Goal: Task Accomplishment & Management: Use online tool/utility

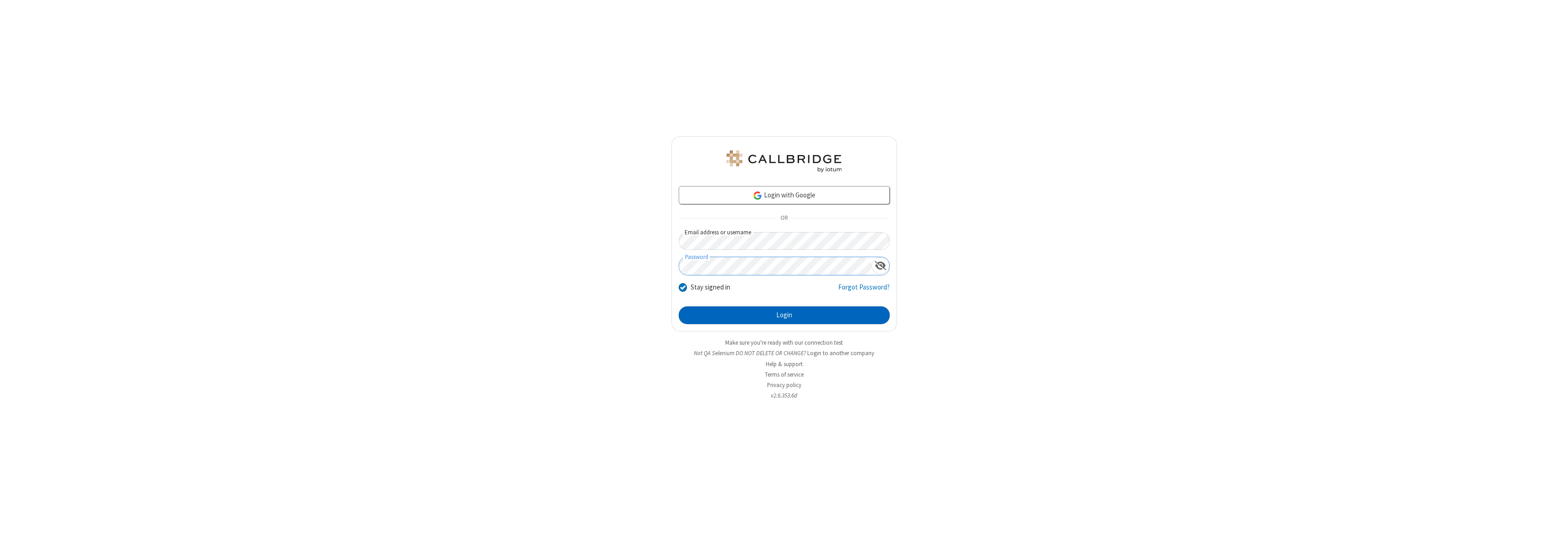
click at [784, 315] on button "Login" at bounding box center [784, 315] width 211 height 18
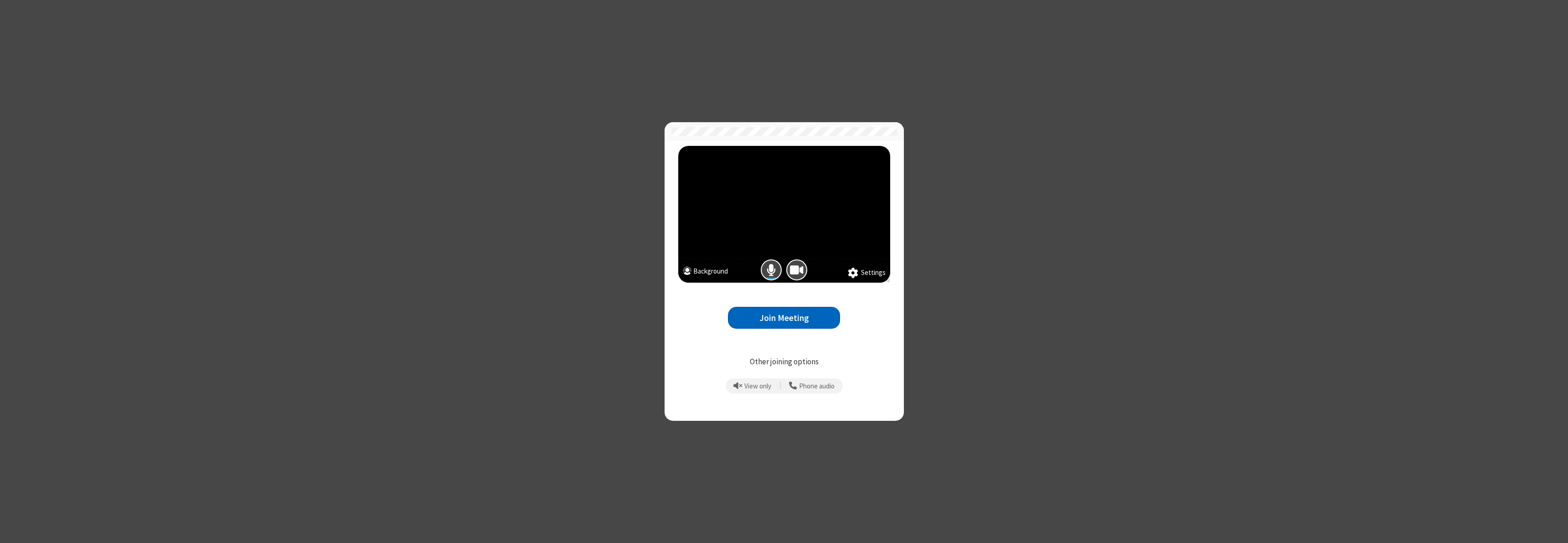
click at [784, 318] on button "Join Meeting" at bounding box center [784, 318] width 112 height 23
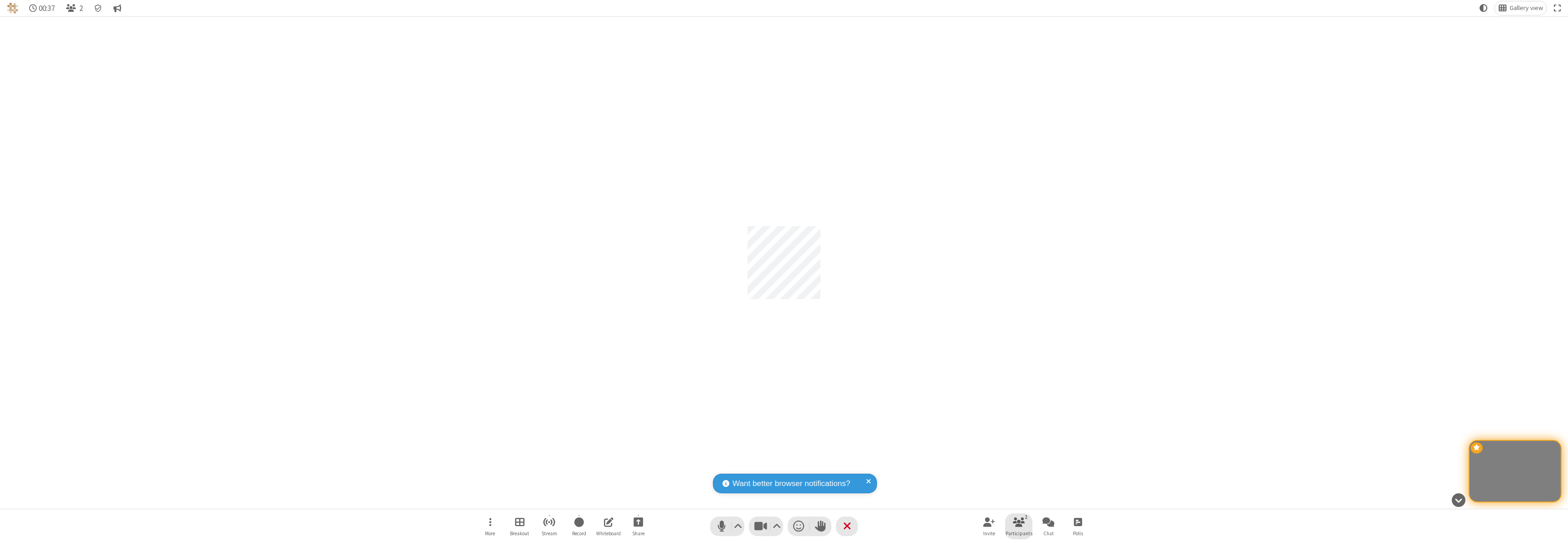
click at [1019, 533] on span "Participants" at bounding box center [1019, 533] width 27 height 5
